Goal: Complete application form

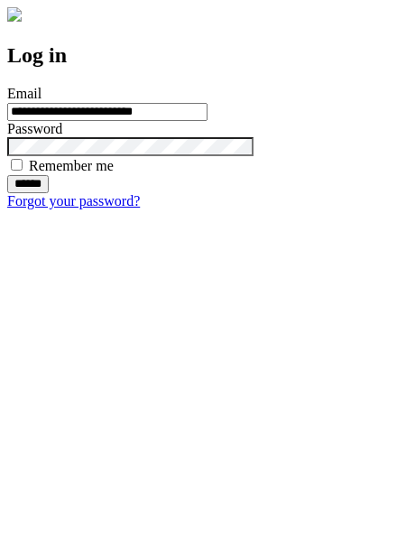
type input "**********"
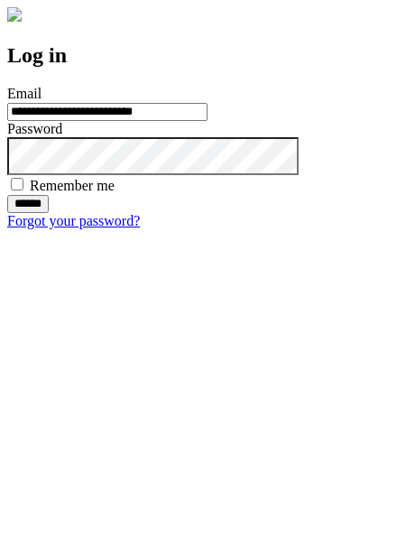
click at [49, 213] on input "******" at bounding box center [28, 204] width 42 height 18
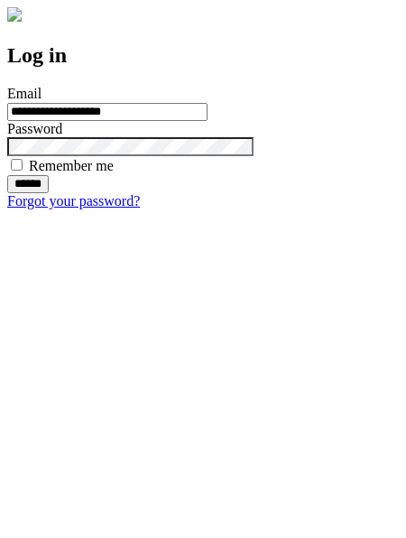
type input "**********"
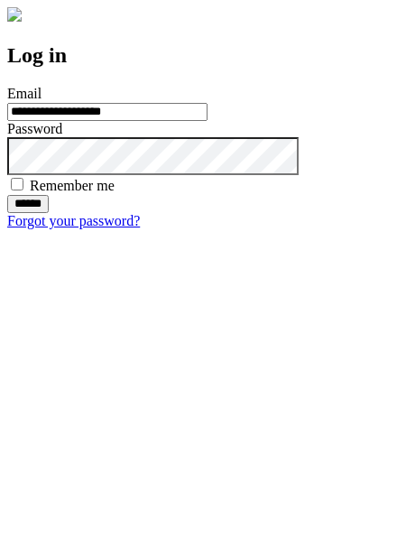
click at [49, 213] on input "******" at bounding box center [28, 204] width 42 height 18
